Goal: Information Seeking & Learning: Check status

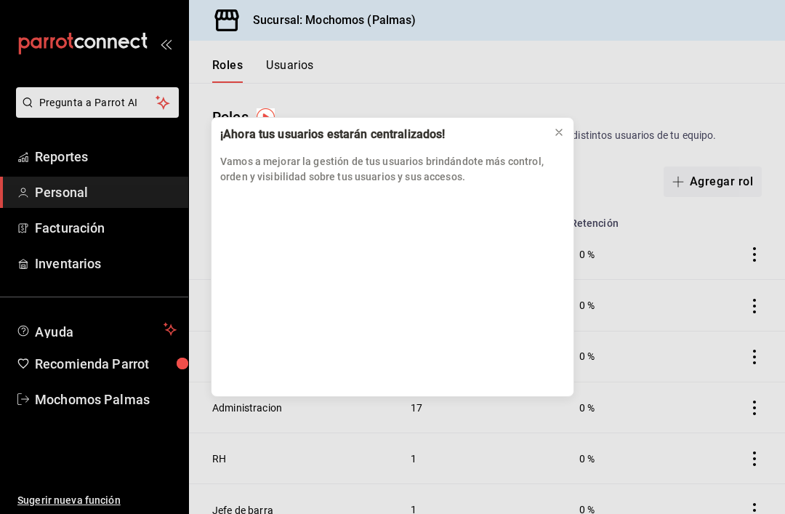
click at [574, 372] on div "¡Ahora tus usuarios estarán centralizados! Vamos a mejorar la gestión de tus us…" at bounding box center [392, 257] width 785 height 514
click at [560, 135] on icon at bounding box center [559, 132] width 12 height 12
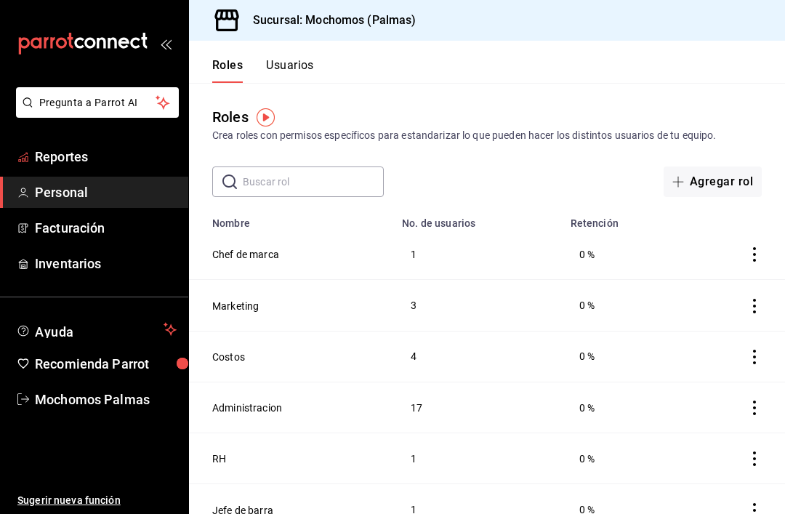
click at [125, 151] on span "Reportes" at bounding box center [106, 157] width 142 height 20
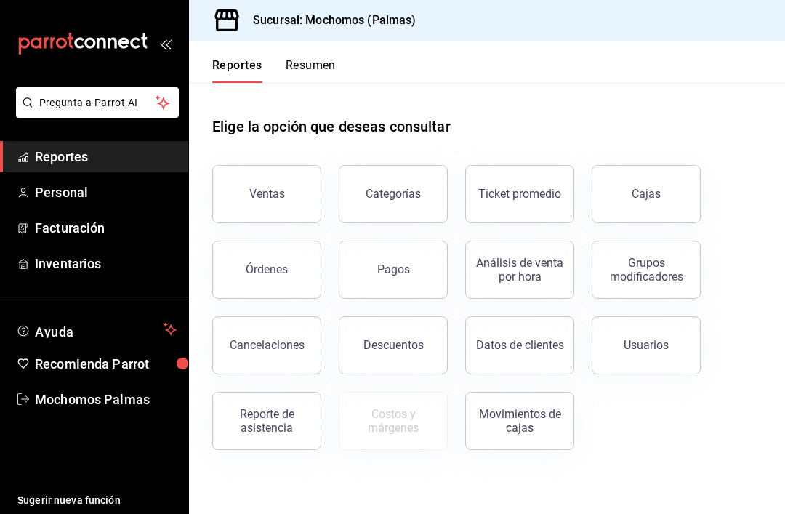
click at [278, 266] on div "Órdenes" at bounding box center [267, 269] width 42 height 14
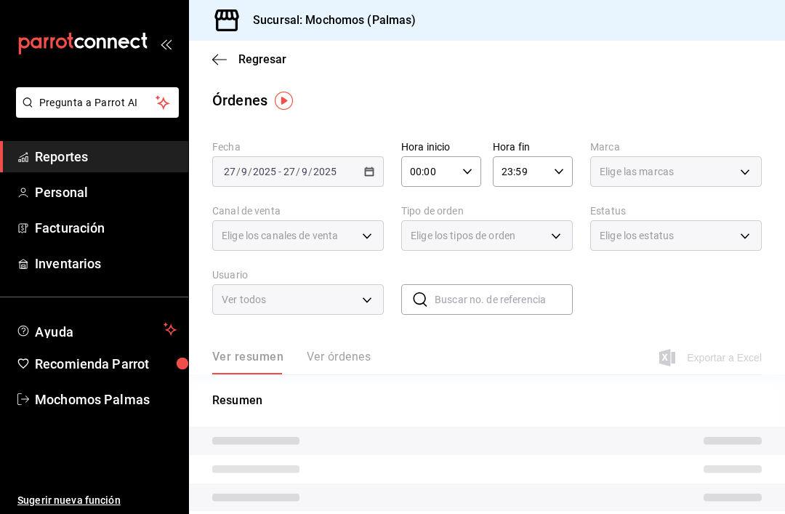
click at [347, 350] on div "Ver resumen Ver órdenes" at bounding box center [291, 362] width 158 height 25
click at [341, 352] on div "Ver resumen Ver órdenes" at bounding box center [291, 362] width 158 height 25
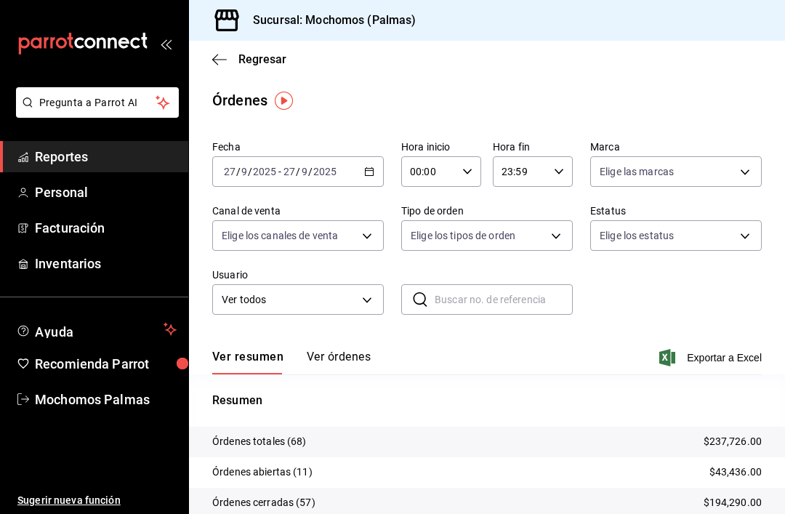
click at [342, 359] on button "Ver órdenes" at bounding box center [339, 362] width 64 height 25
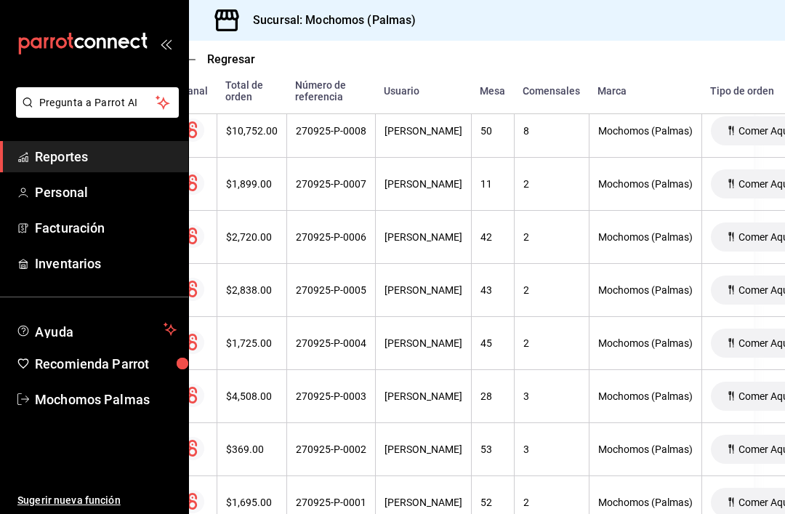
scroll to position [3526, 31]
click at [648, 499] on div "Mochomos (Palmas)" at bounding box center [645, 503] width 94 height 12
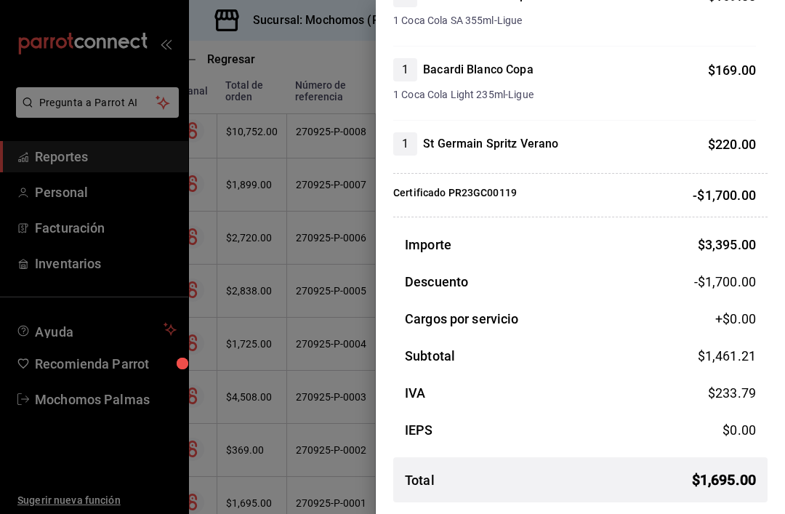
scroll to position [707, 0]
click at [302, 403] on div at bounding box center [392, 257] width 785 height 514
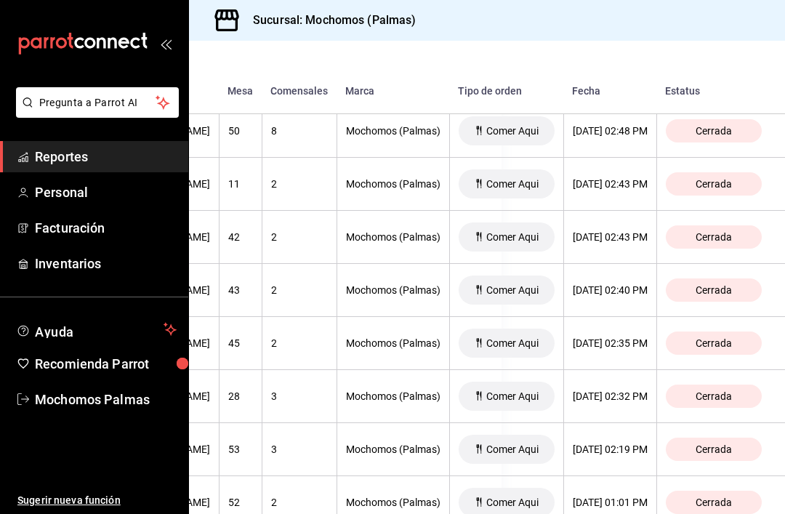
scroll to position [3526, 347]
click at [583, 453] on div "[DATE] 02:19 PM" at bounding box center [610, 450] width 75 height 12
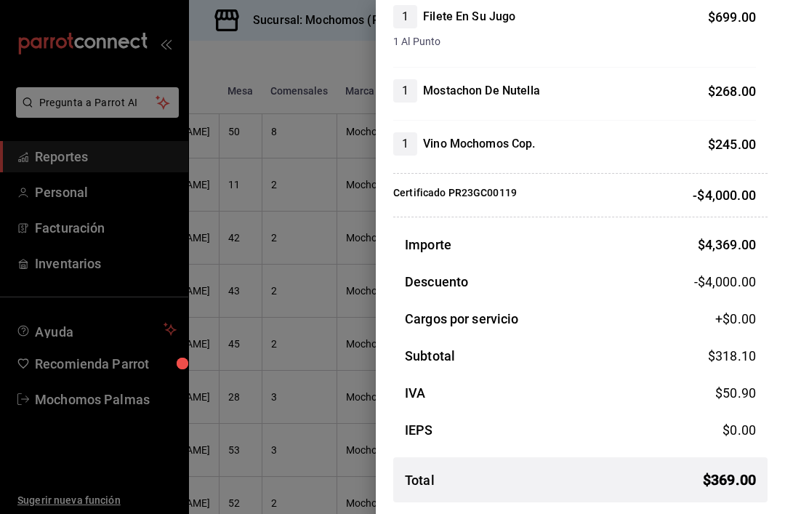
scroll to position [798, 0]
